Goal: Navigation & Orientation: Find specific page/section

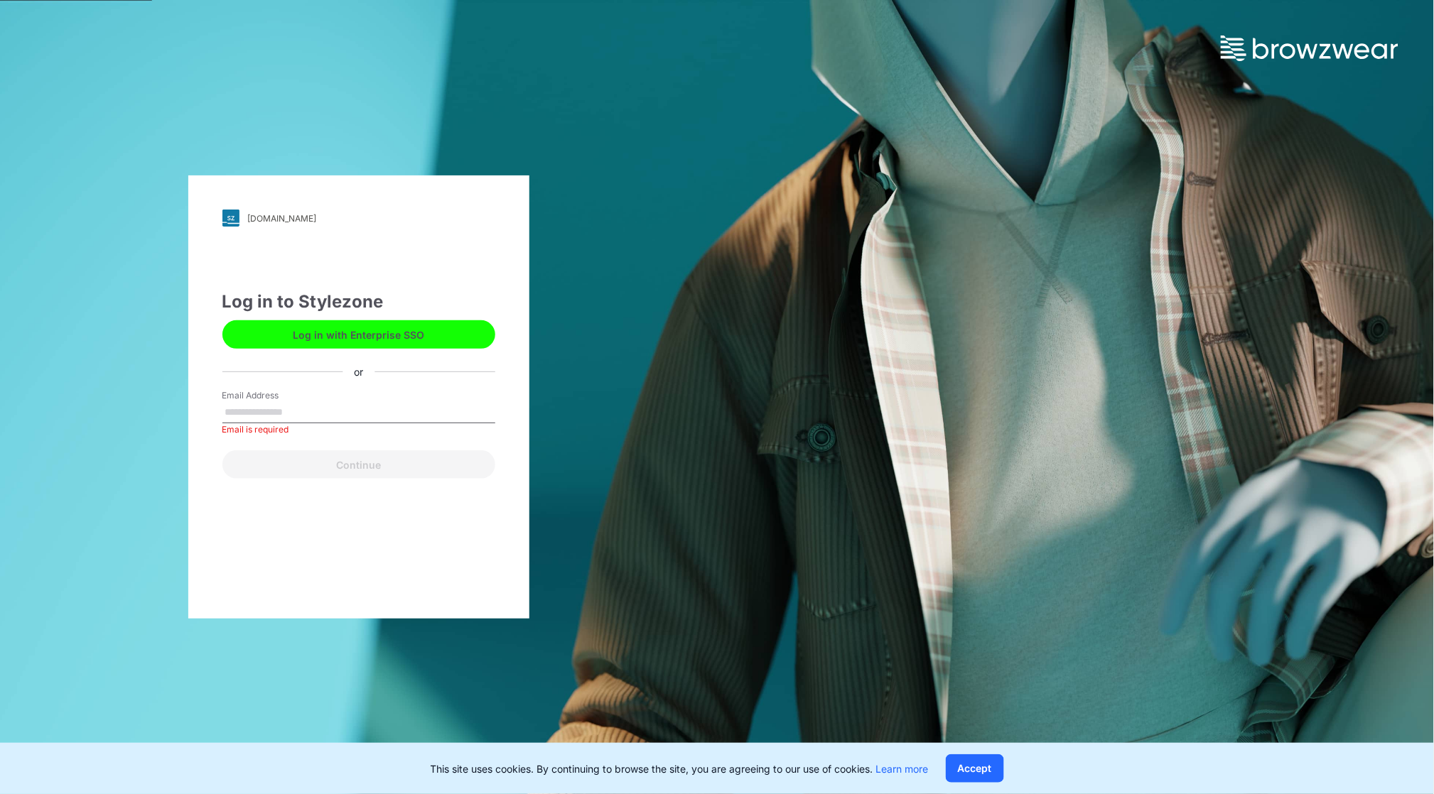
drag, startPoint x: 982, startPoint y: 762, endPoint x: 757, endPoint y: 657, distance: 248.5
click at [984, 763] on button "Accept" at bounding box center [975, 768] width 58 height 28
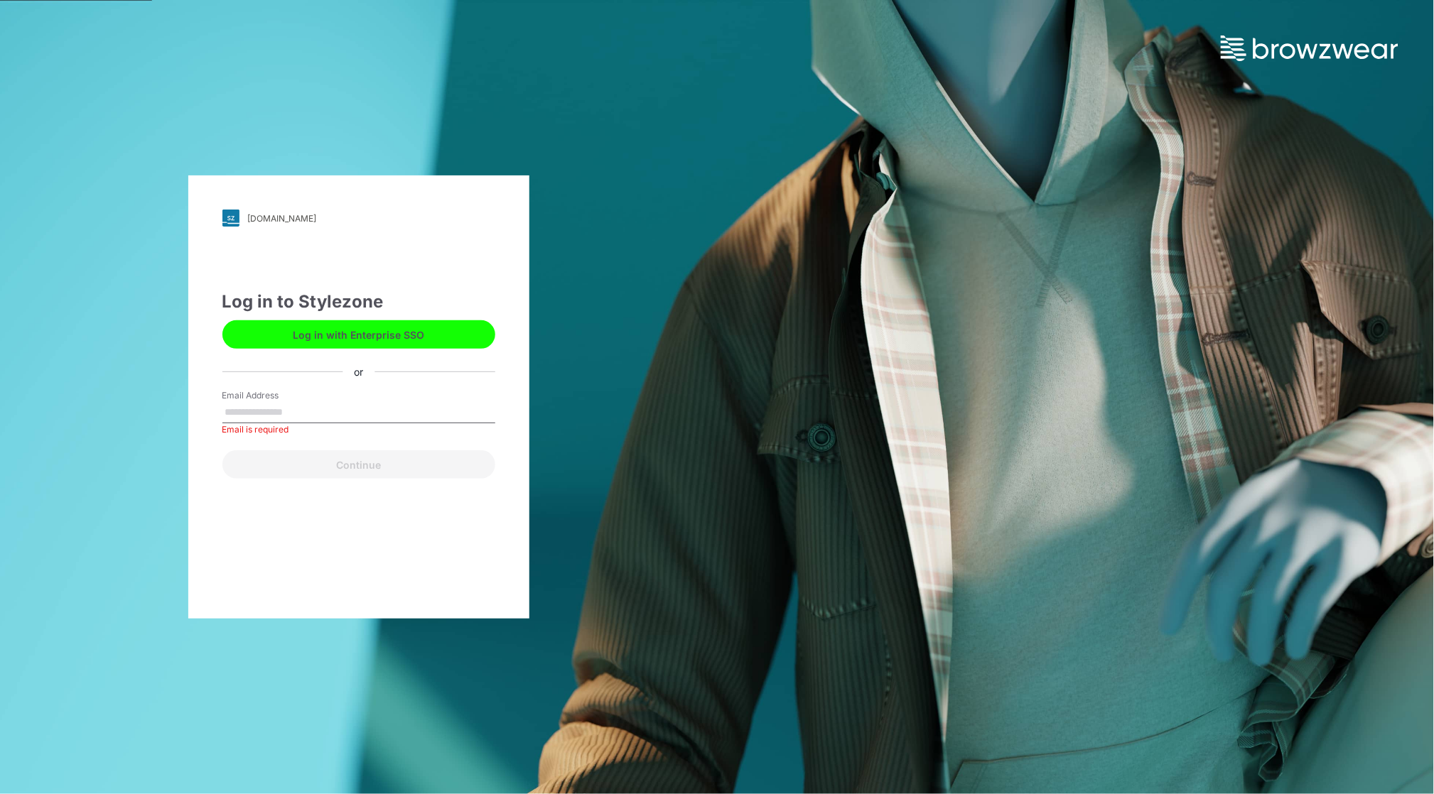
click at [271, 404] on input "Email Address" at bounding box center [358, 412] width 273 height 21
type input "**********"
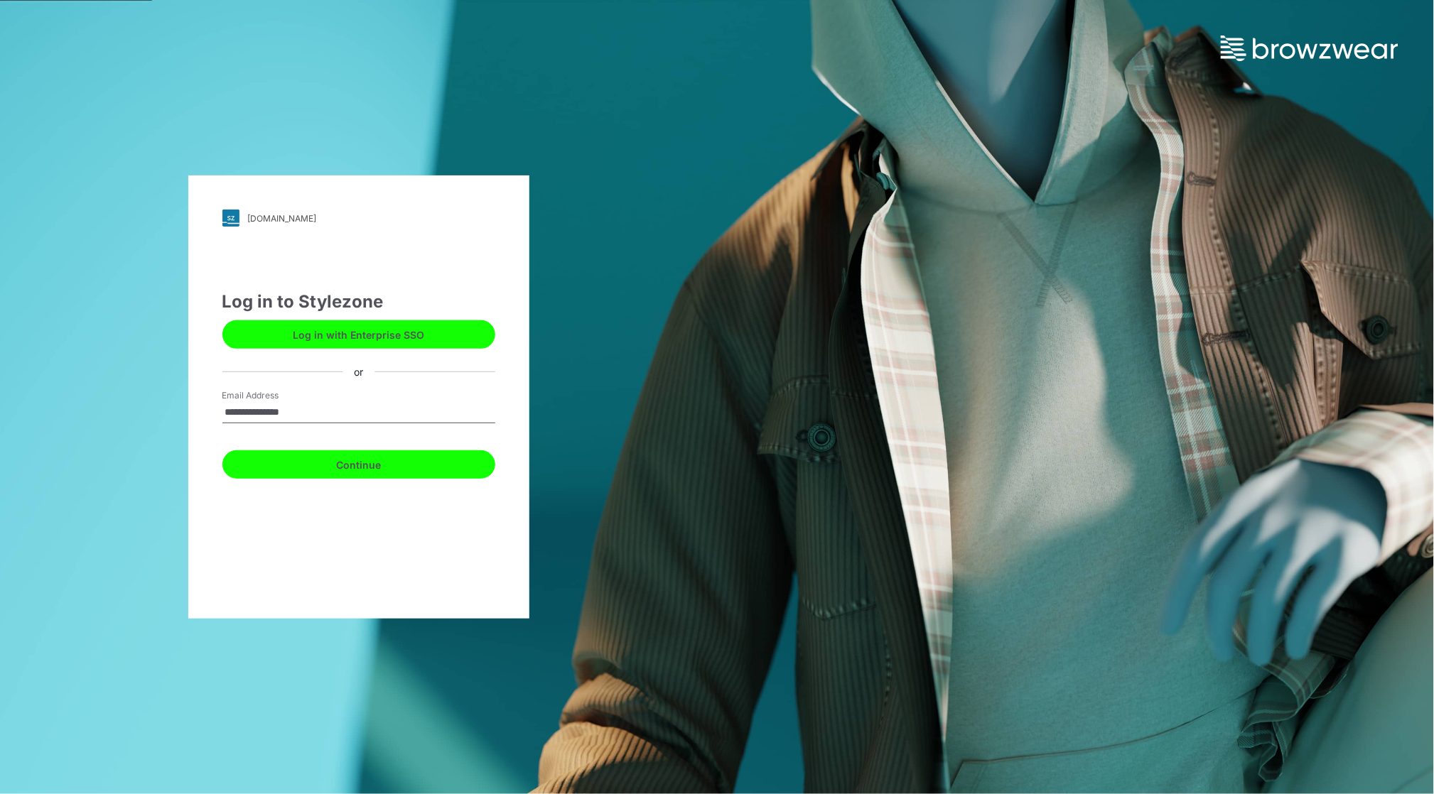
click at [361, 461] on button "Continue" at bounding box center [358, 464] width 273 height 28
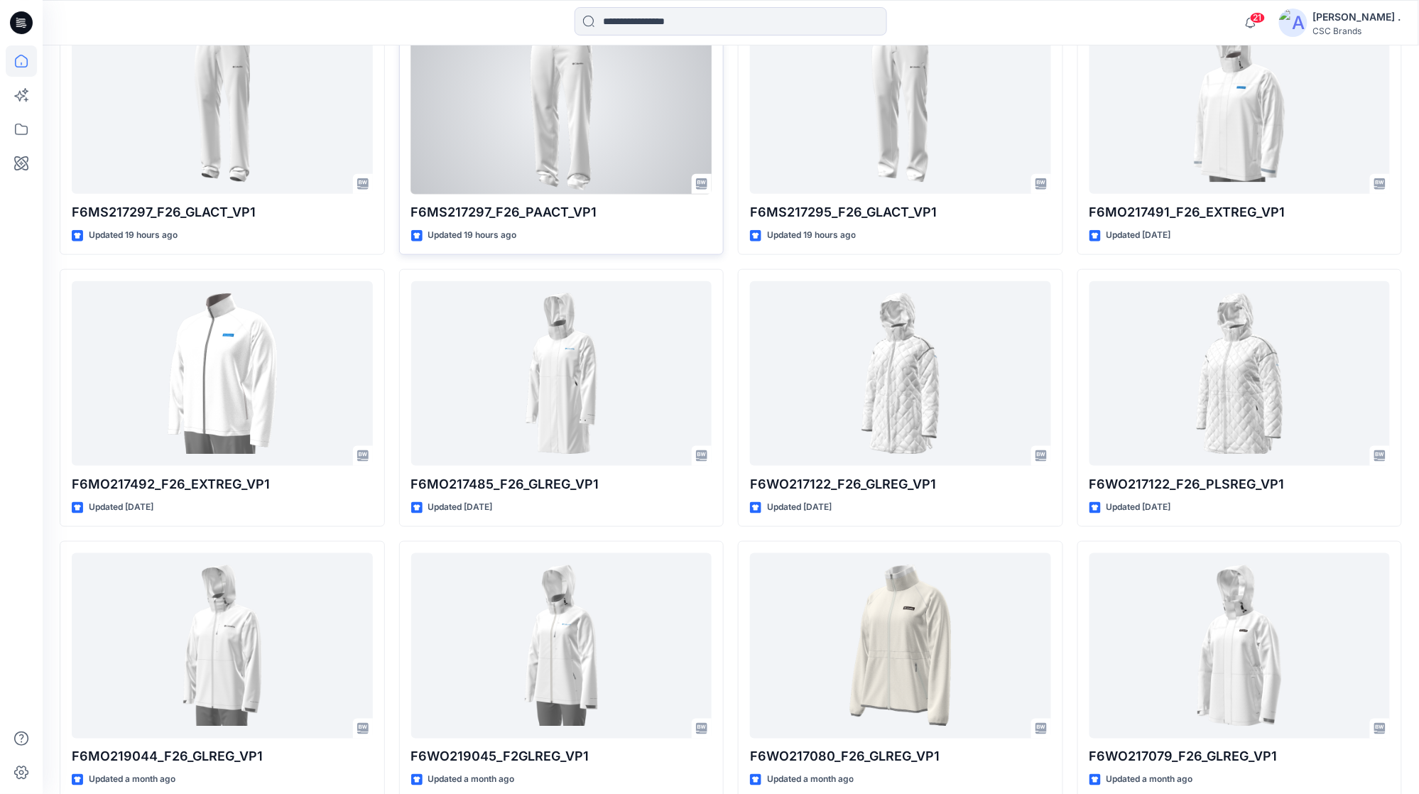
scroll to position [473, 0]
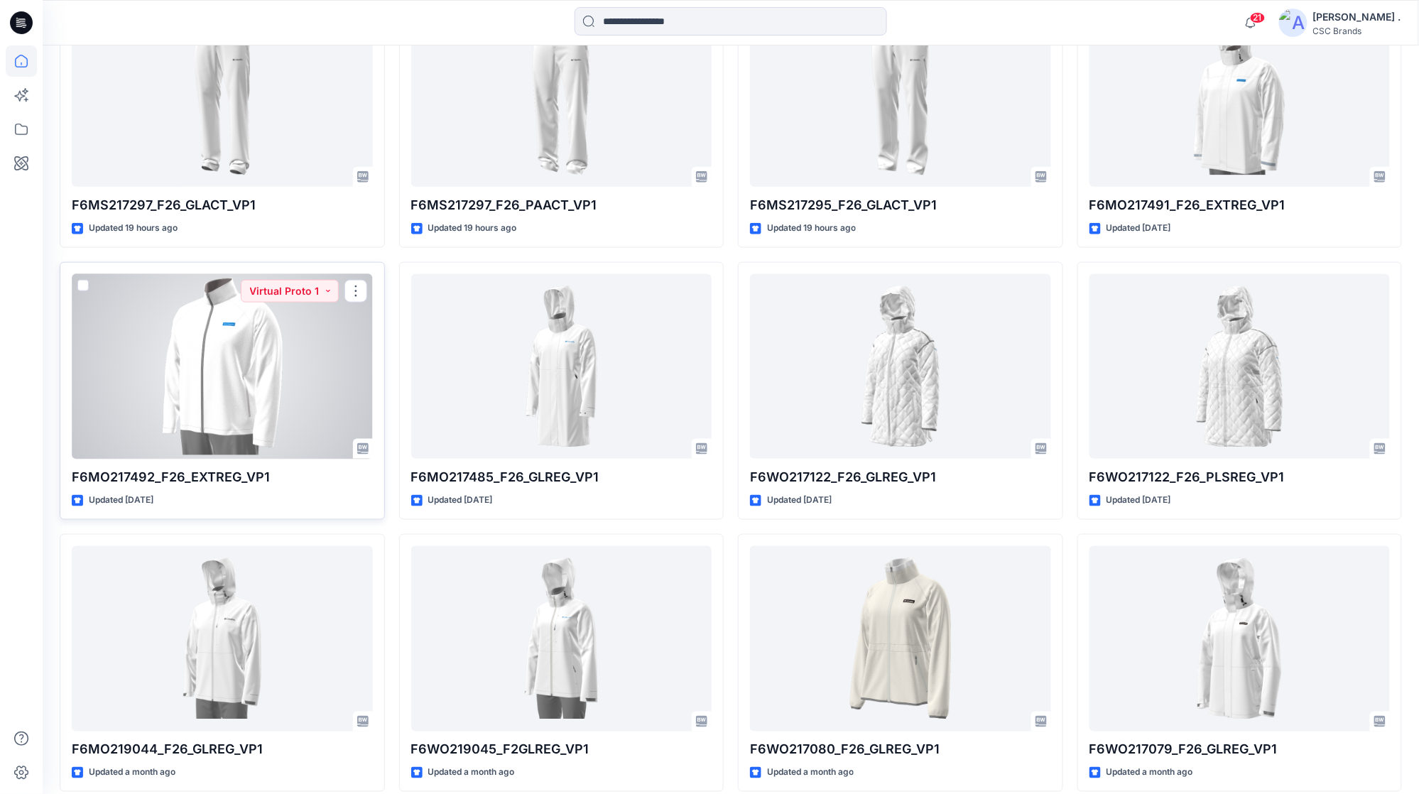
click at [226, 371] on div at bounding box center [222, 366] width 301 height 185
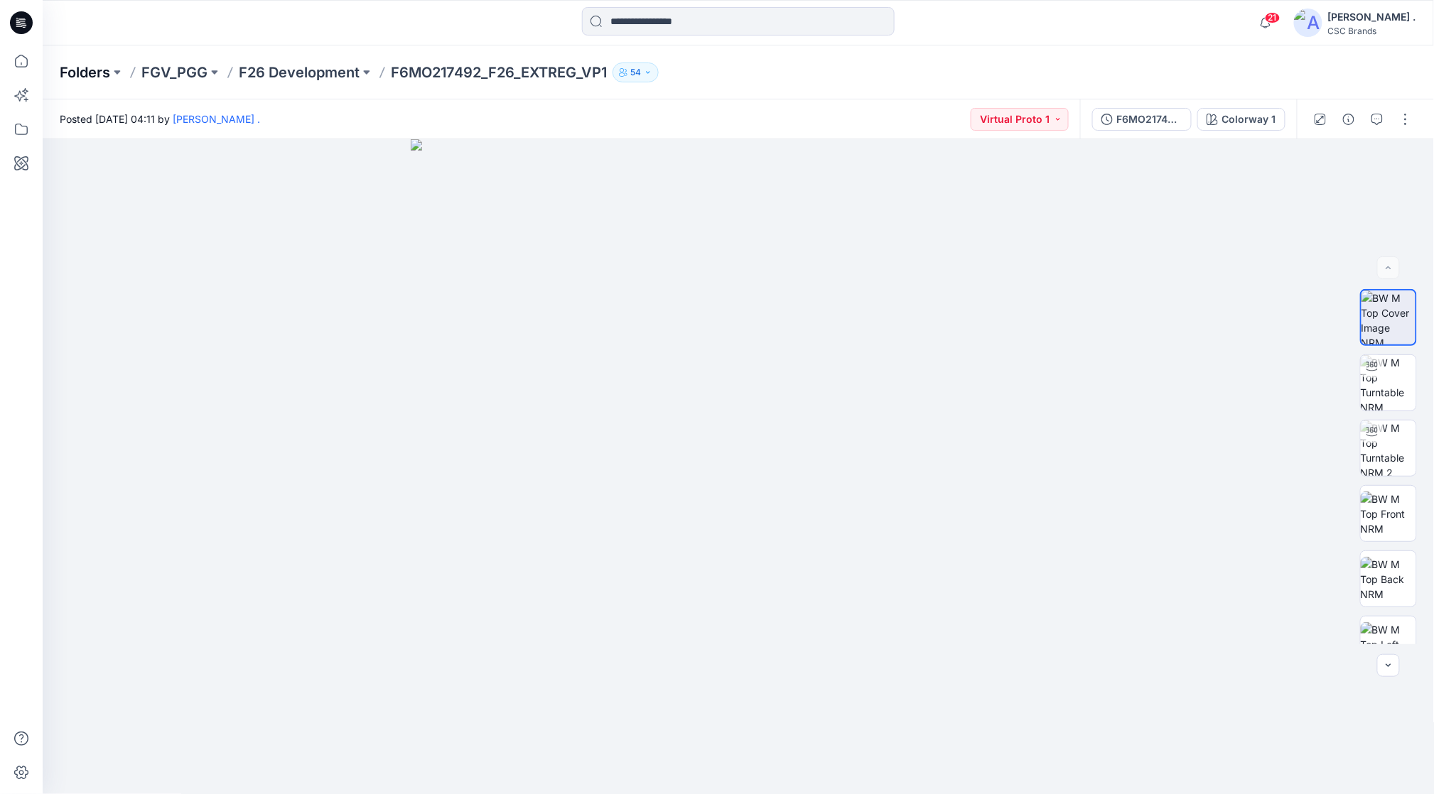
click at [81, 70] on p "Folders" at bounding box center [85, 73] width 50 height 20
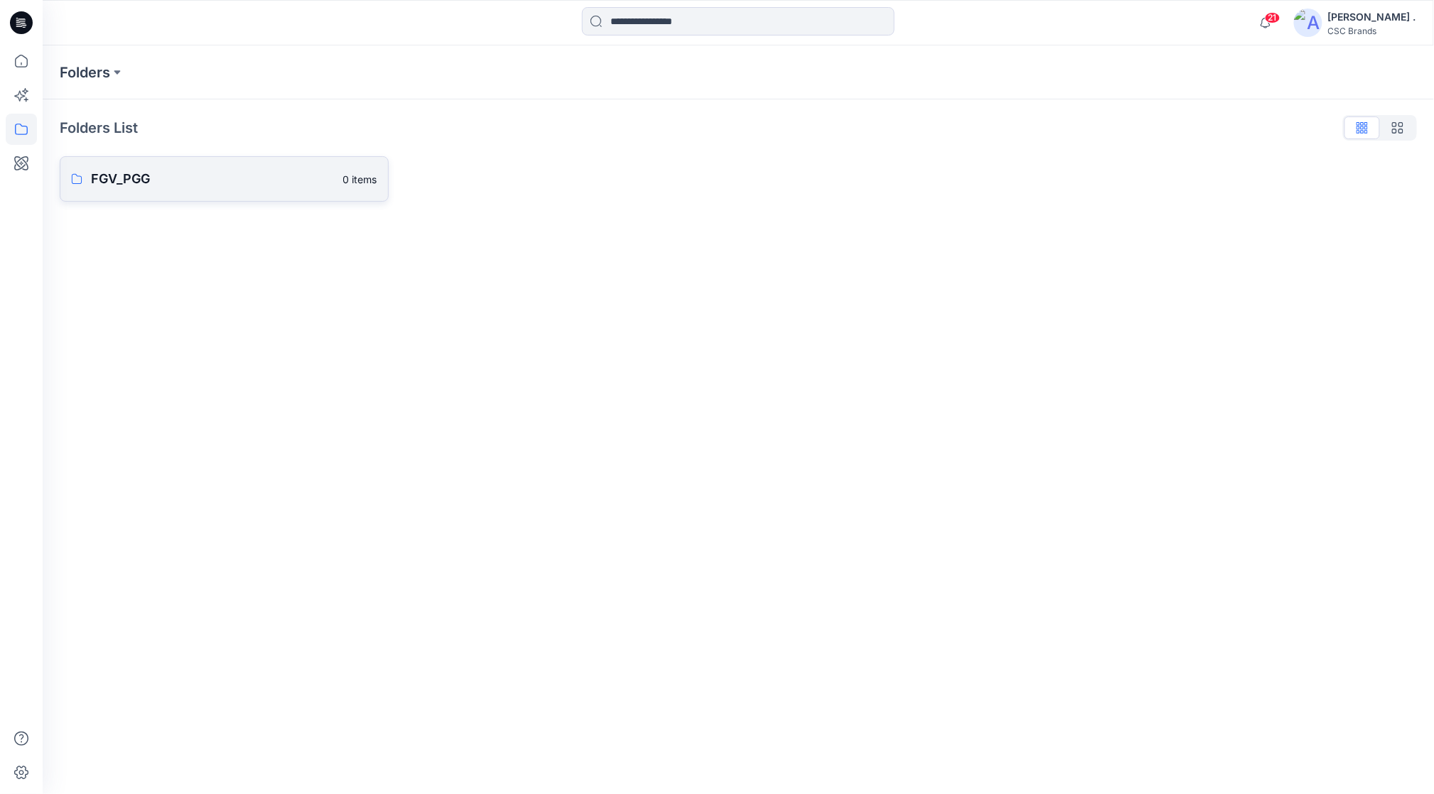
click at [231, 178] on p "FGV_PGG" at bounding box center [213, 179] width 244 height 20
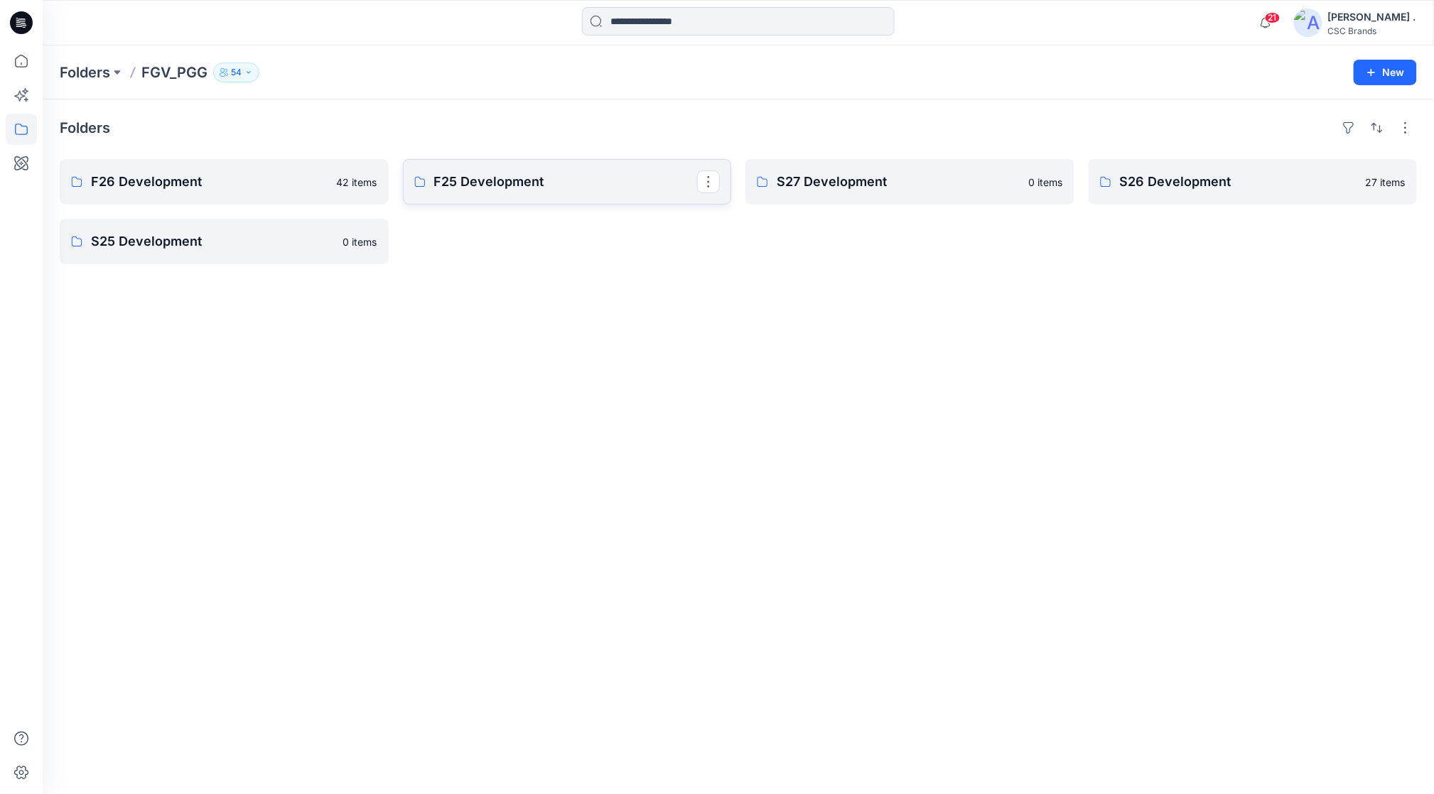
click at [560, 173] on p "F25 Development" at bounding box center [566, 182] width 264 height 20
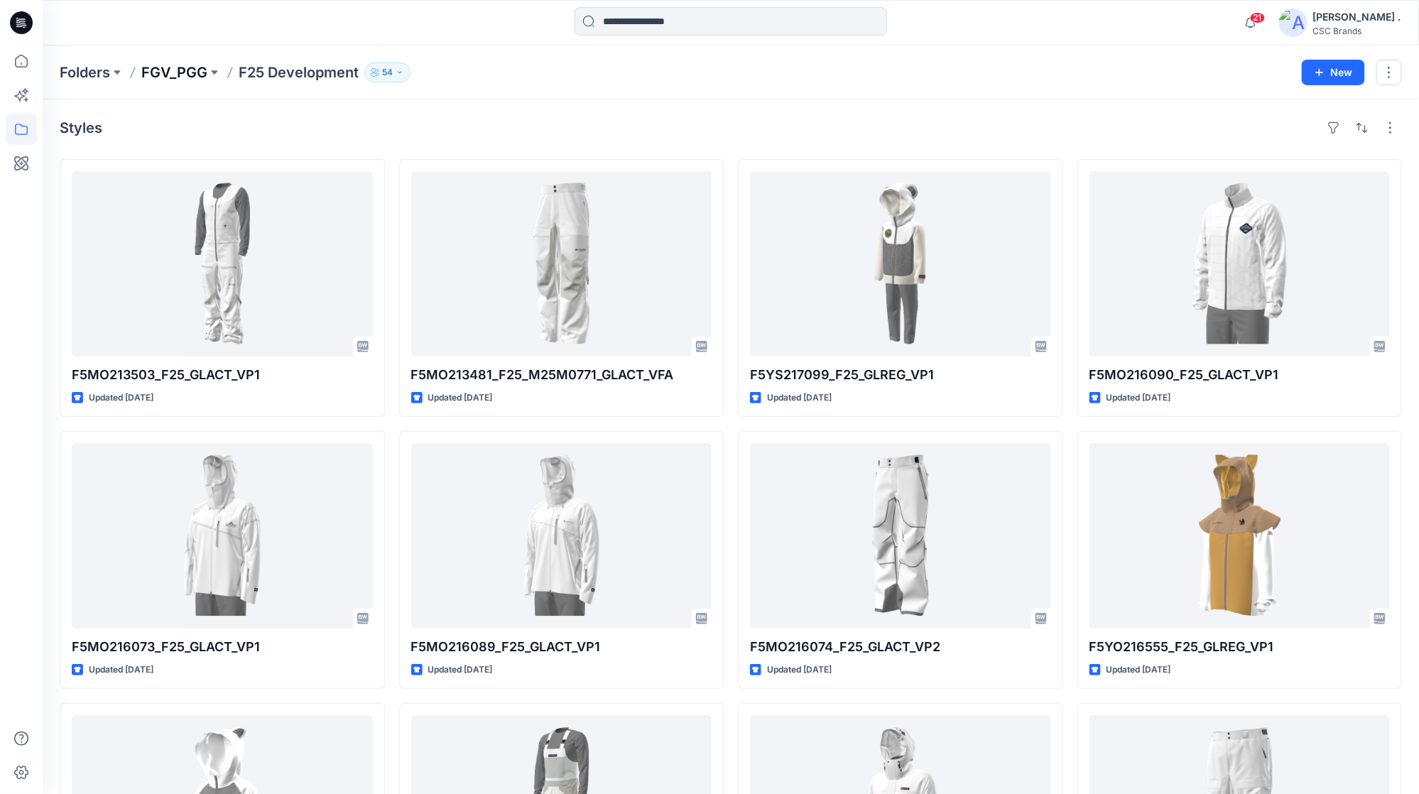
click at [179, 72] on p "FGV_PGG" at bounding box center [174, 73] width 66 height 20
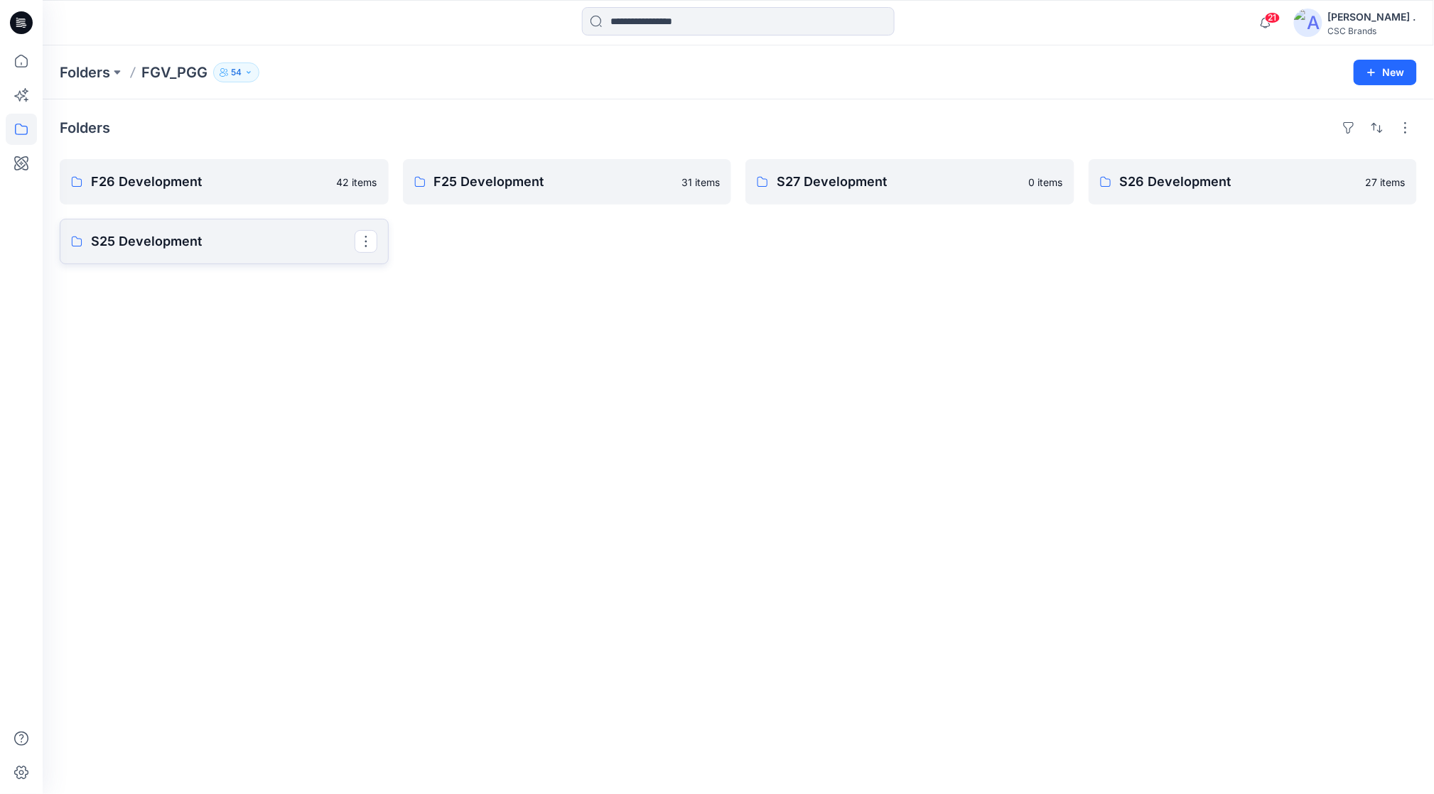
click at [185, 234] on p "S25 Development" at bounding box center [223, 242] width 264 height 20
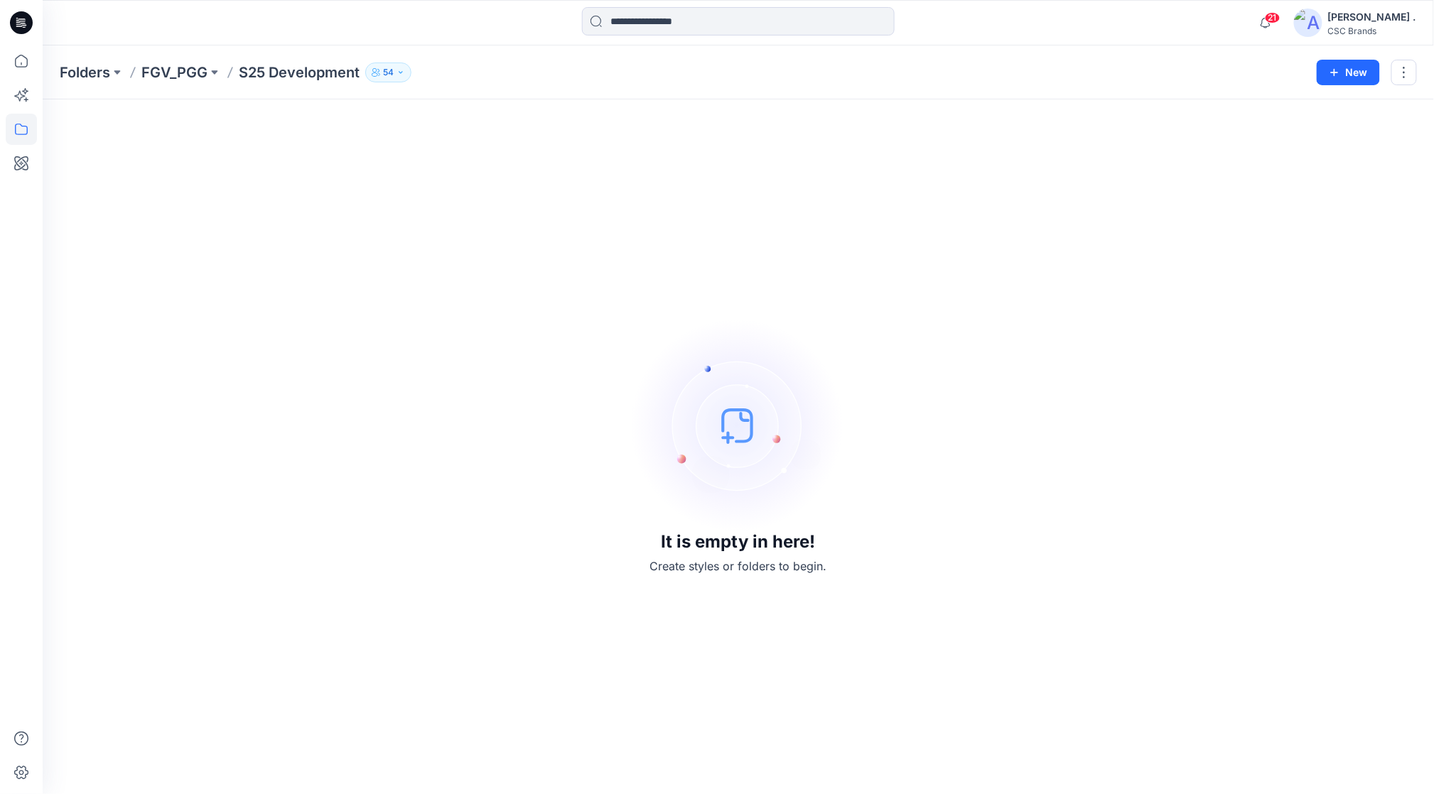
click at [58, 60] on div "Folders FGV_PGG S25 Development 54 New" at bounding box center [738, 72] width 1391 height 54
click at [77, 68] on p "Folders" at bounding box center [85, 73] width 50 height 20
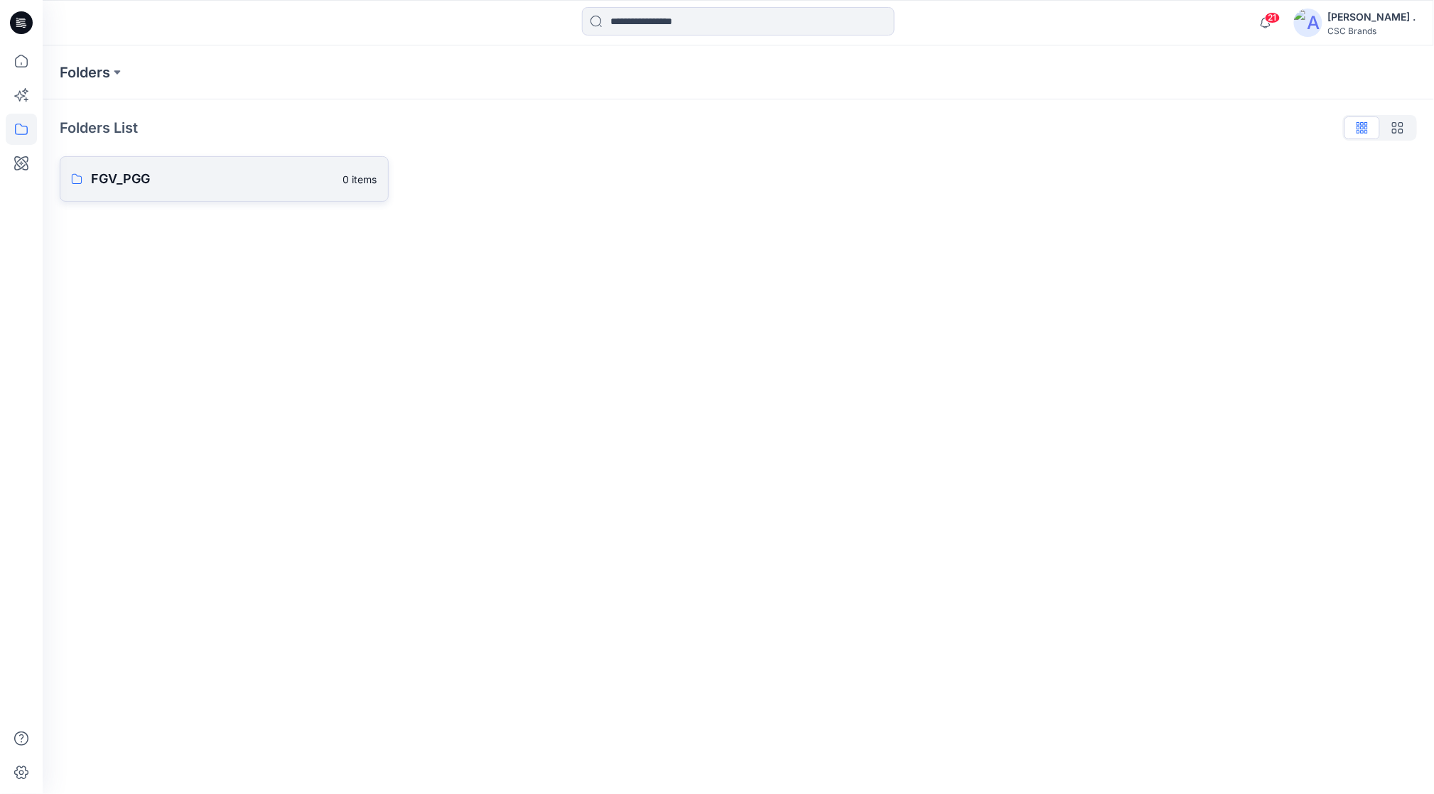
click at [137, 180] on p "FGV_PGG" at bounding box center [213, 179] width 244 height 20
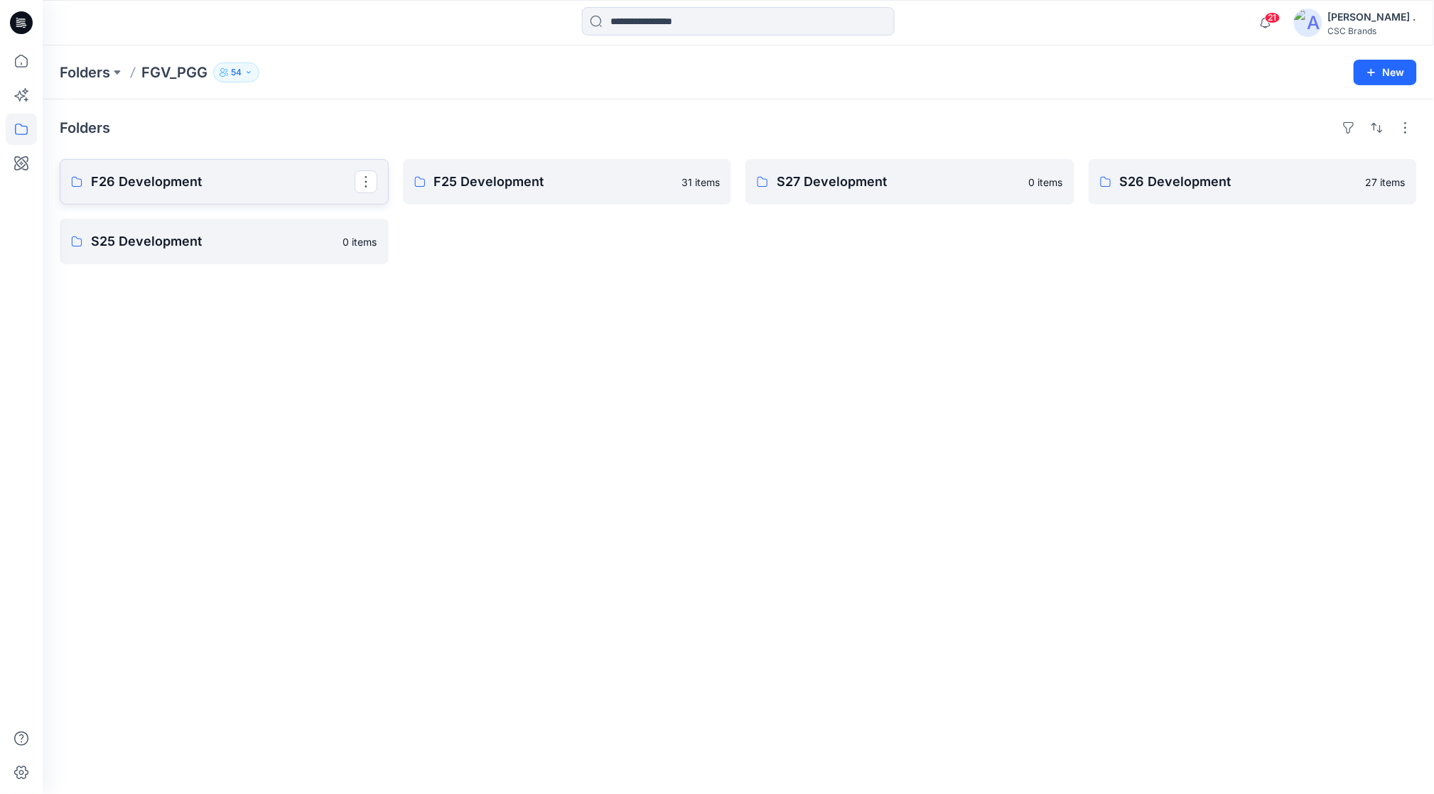
click at [151, 179] on p "F26 Development" at bounding box center [223, 182] width 264 height 20
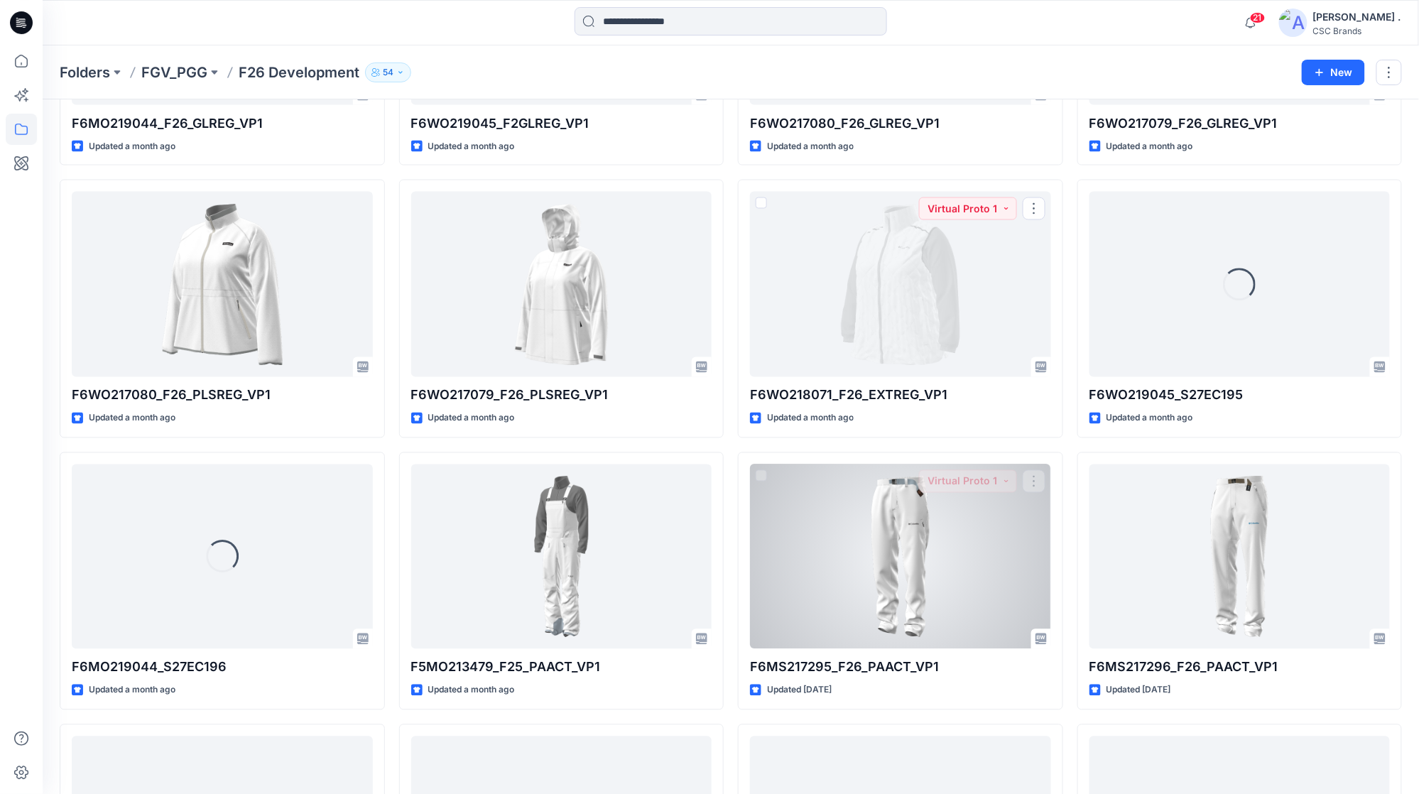
scroll to position [804, 0]
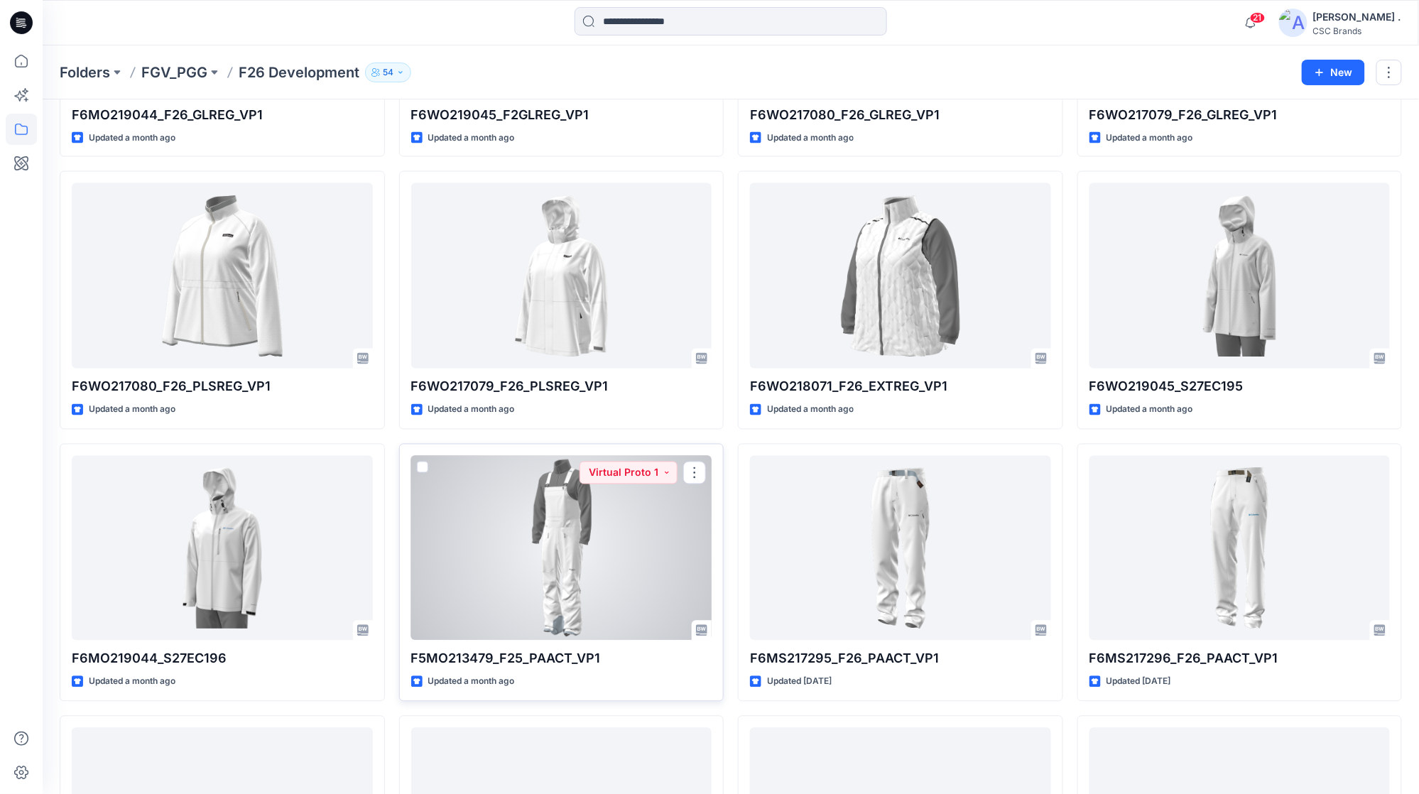
click at [597, 577] on div at bounding box center [561, 548] width 301 height 185
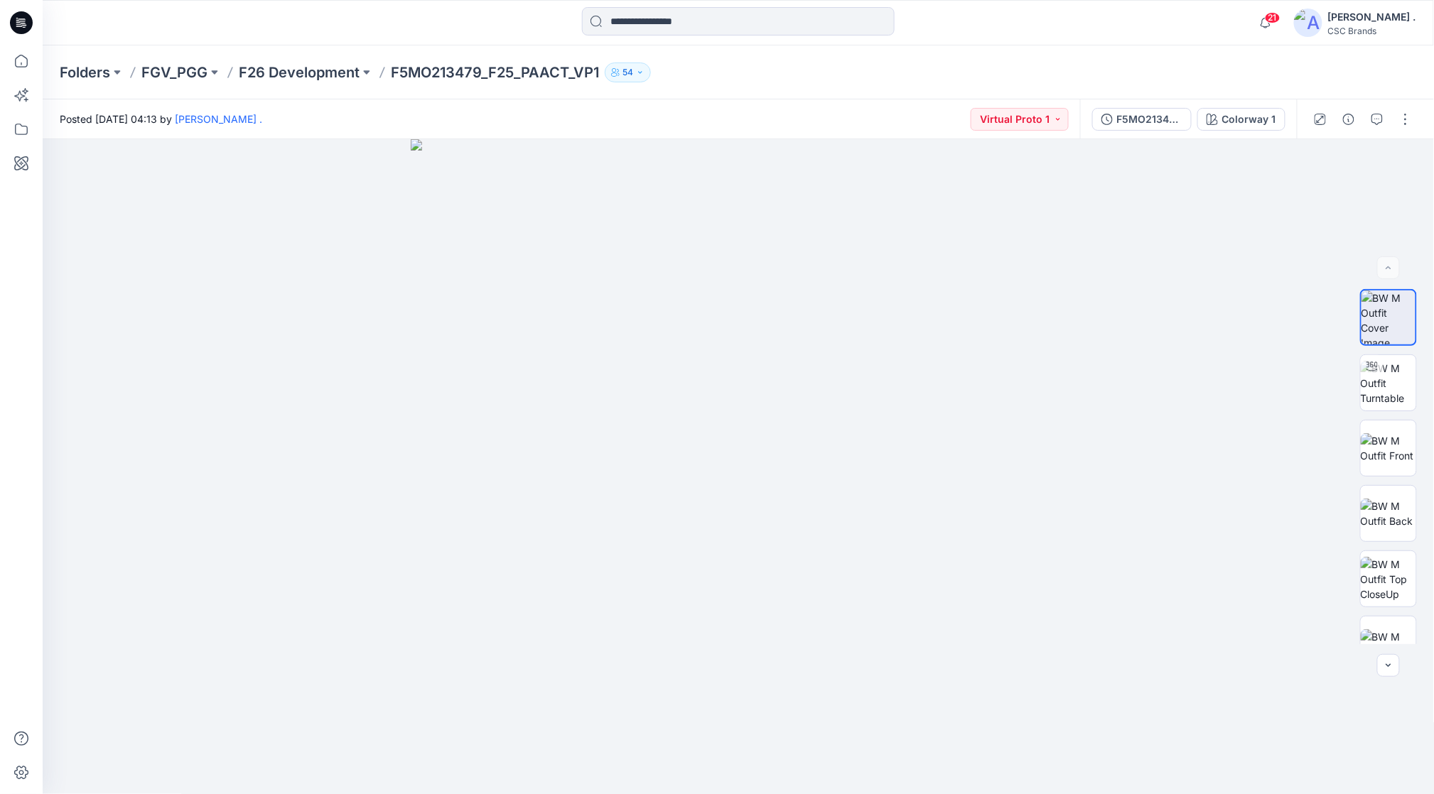
click at [638, 72] on icon "button" at bounding box center [640, 72] width 9 height 9
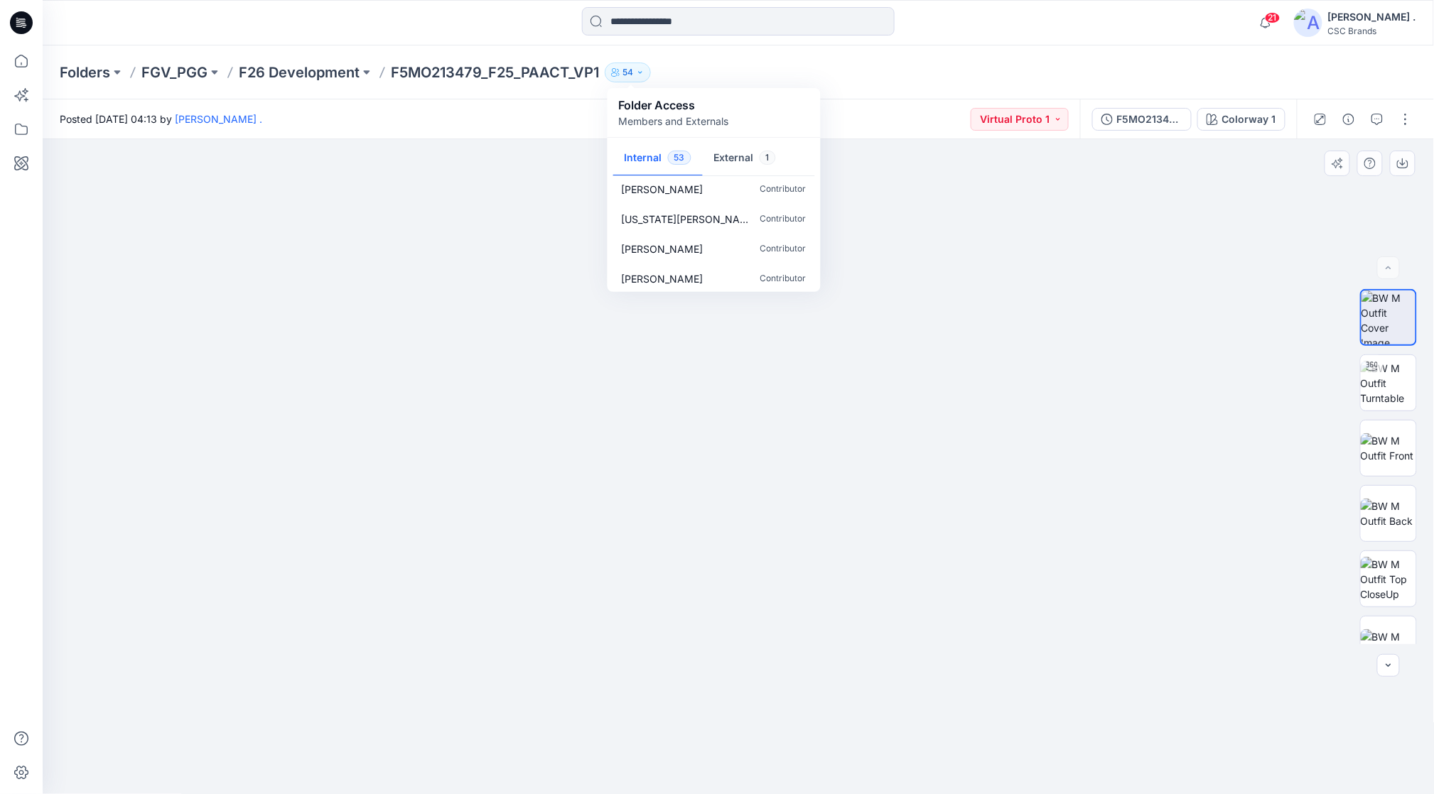
scroll to position [484, 0]
click at [1146, 603] on img at bounding box center [738, 423] width 830 height 743
